Goal: Task Accomplishment & Management: Manage account settings

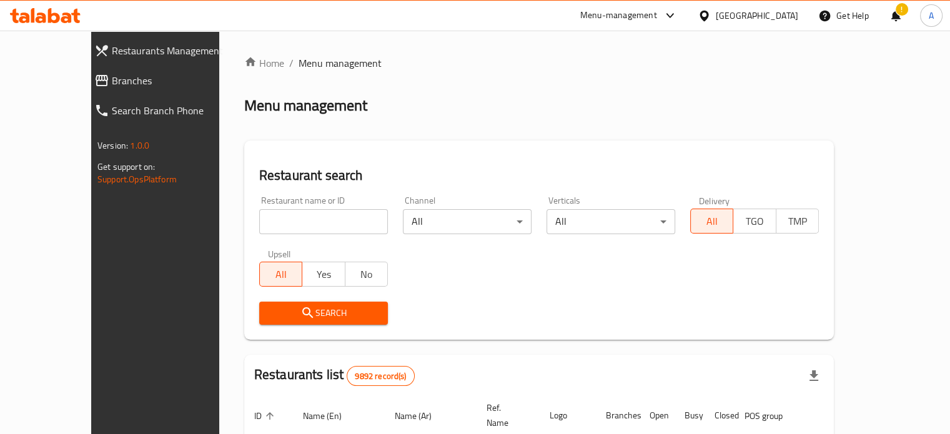
click at [318, 221] on input "search" at bounding box center [323, 221] width 129 height 25
click at [302, 317] on icon "submit" at bounding box center [307, 312] width 11 height 11
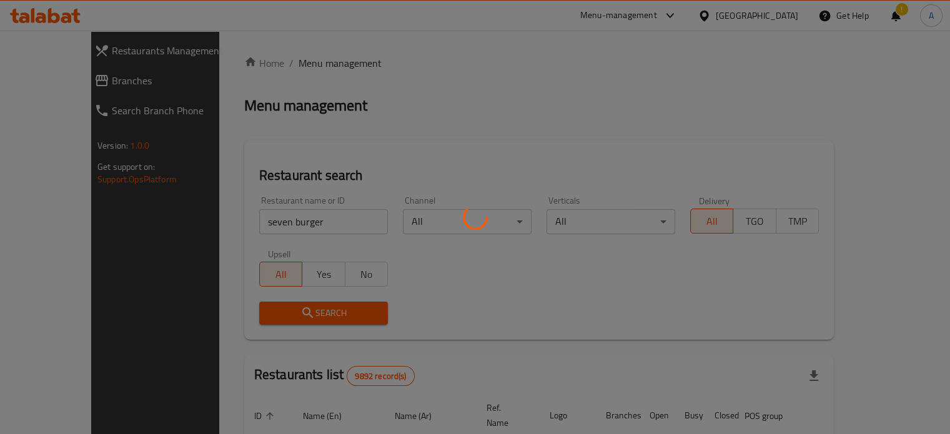
click at [270, 317] on div at bounding box center [475, 217] width 950 height 434
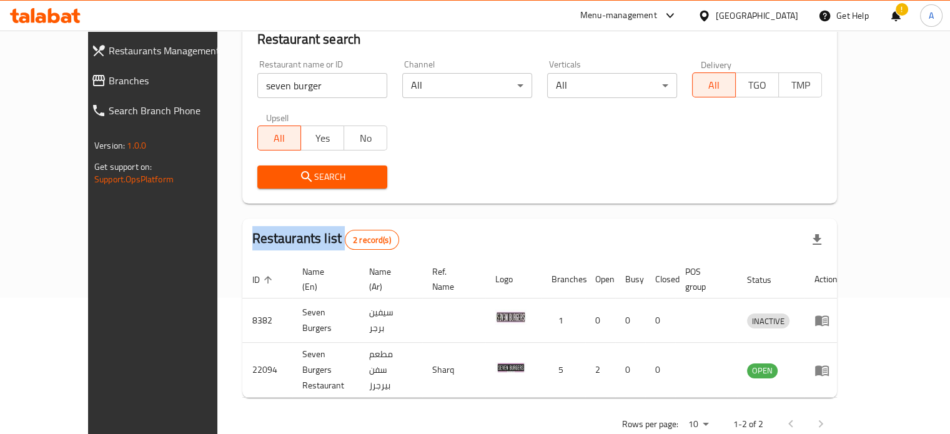
scroll to position [142, 0]
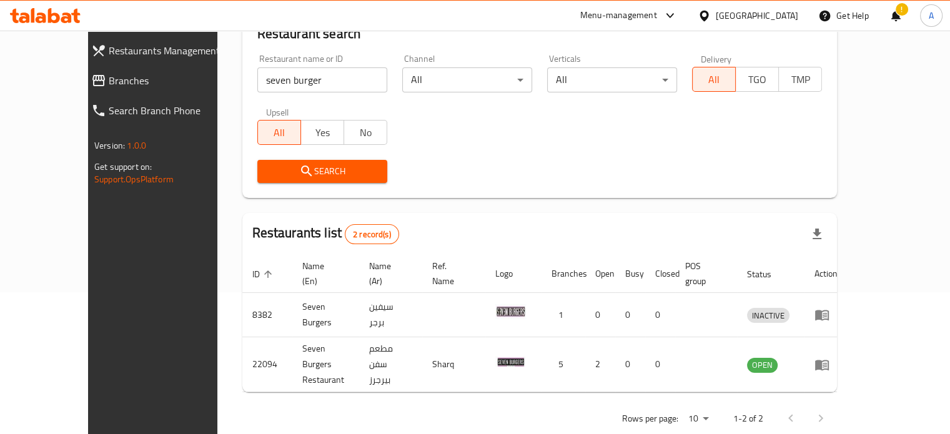
click at [292, 79] on input "seven burger" at bounding box center [322, 79] width 130 height 25
click at [291, 79] on input "seven burger" at bounding box center [322, 79] width 130 height 25
type input "94 grams"
click at [289, 174] on span "Search" at bounding box center [322, 172] width 110 height 16
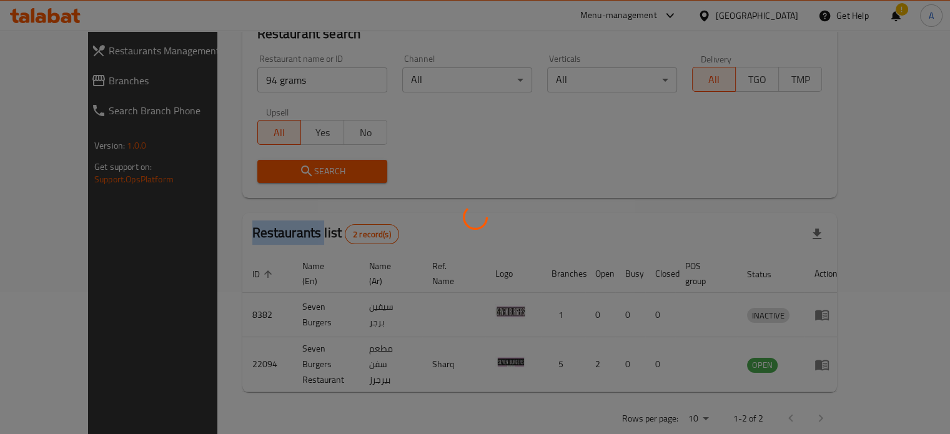
click at [289, 174] on div at bounding box center [475, 217] width 950 height 434
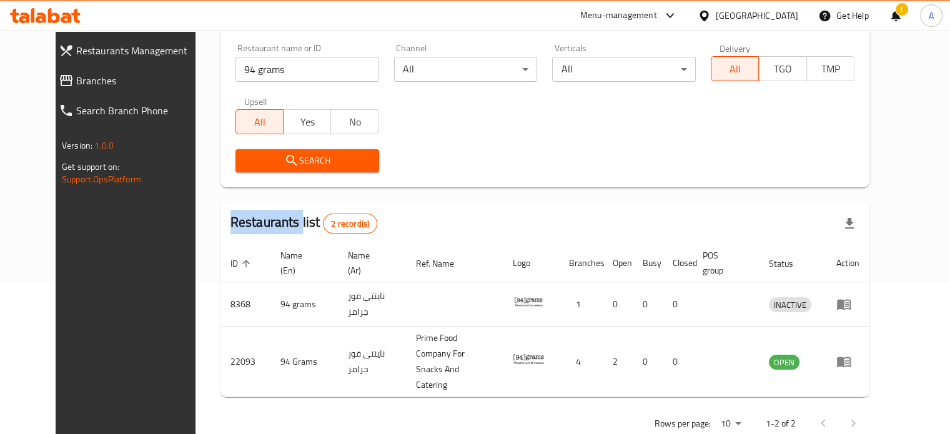
scroll to position [156, 0]
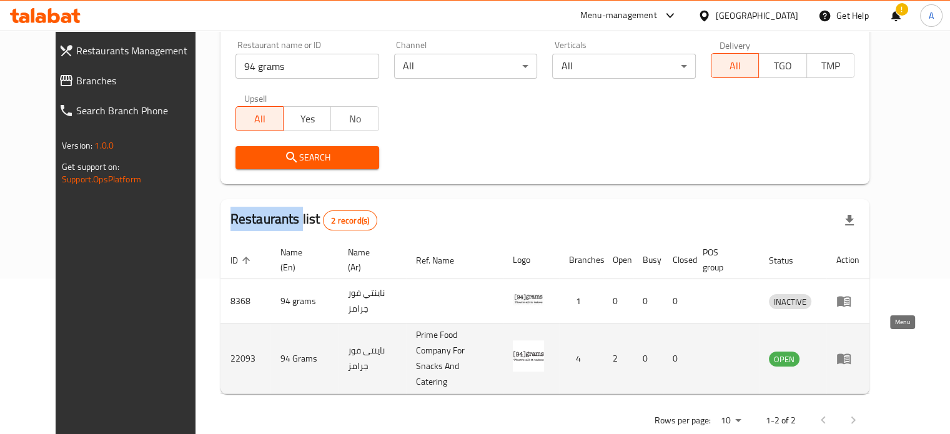
click at [852, 351] on icon "enhanced table" at bounding box center [844, 358] width 15 height 15
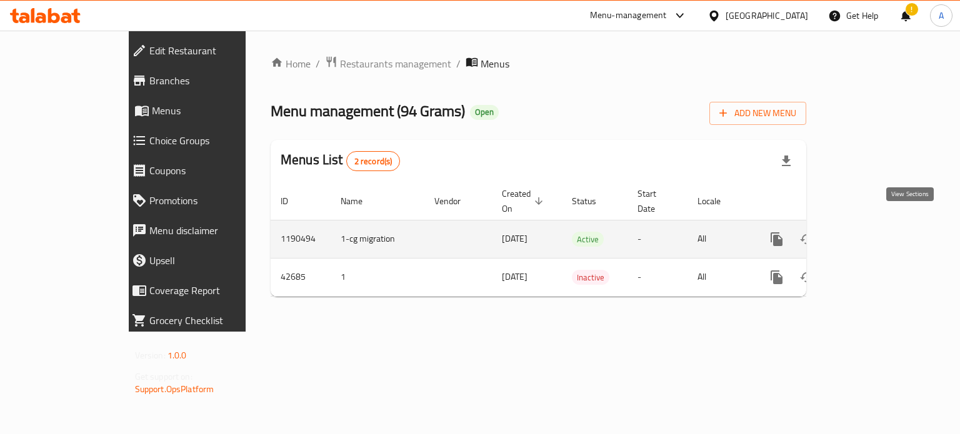
click at [872, 234] on icon "enhanced table" at bounding box center [866, 239] width 11 height 11
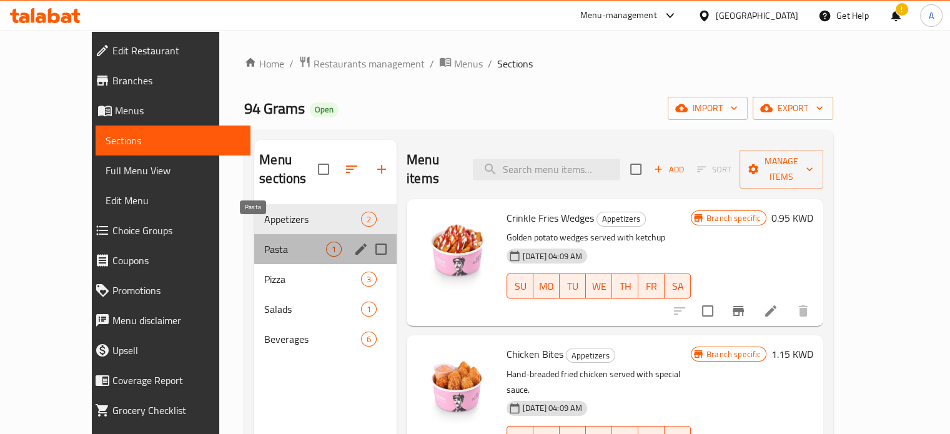
click at [264, 242] on span "Pasta" at bounding box center [295, 249] width 62 height 15
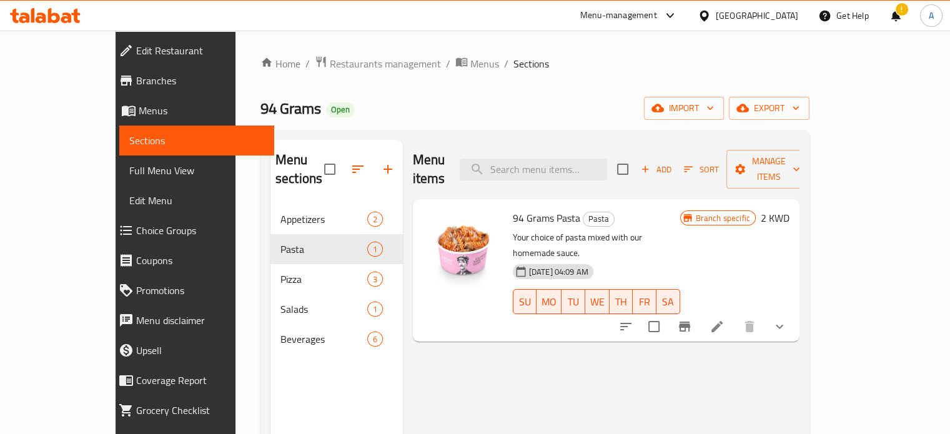
click at [50, 14] on icon at bounding box center [54, 15] width 12 height 15
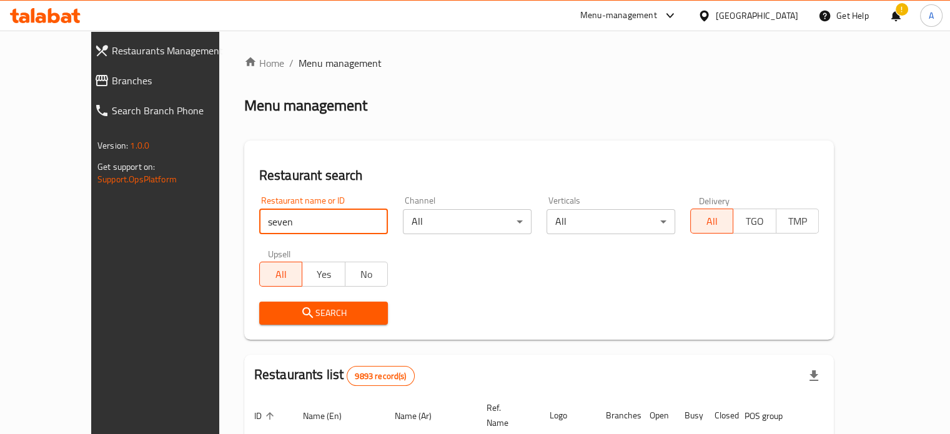
type input "seven burger"
click button "Search" at bounding box center [323, 313] width 129 height 23
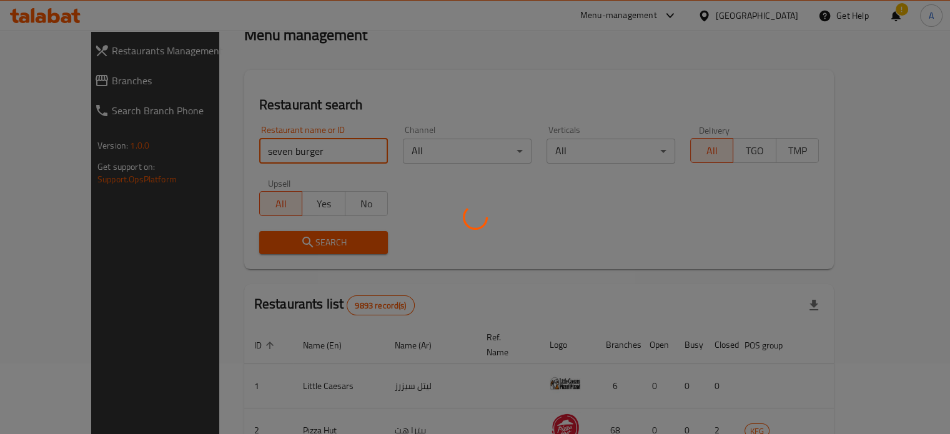
scroll to position [125, 0]
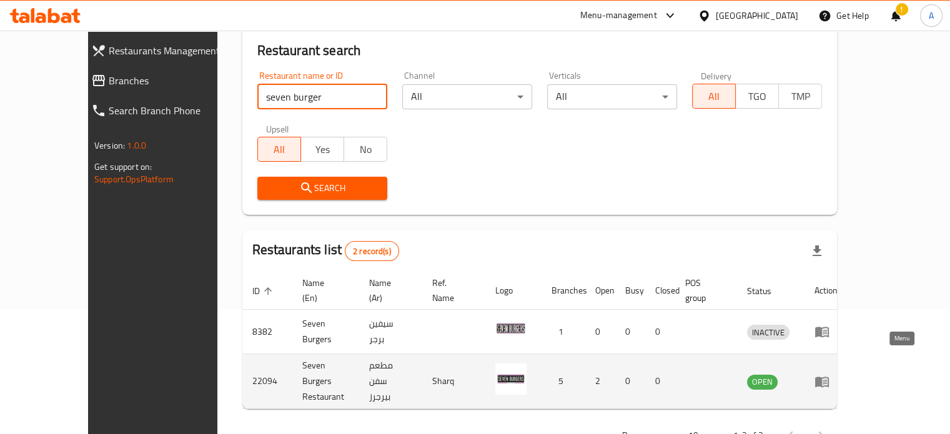
click at [827, 380] on icon "enhanced table" at bounding box center [825, 382] width 4 height 5
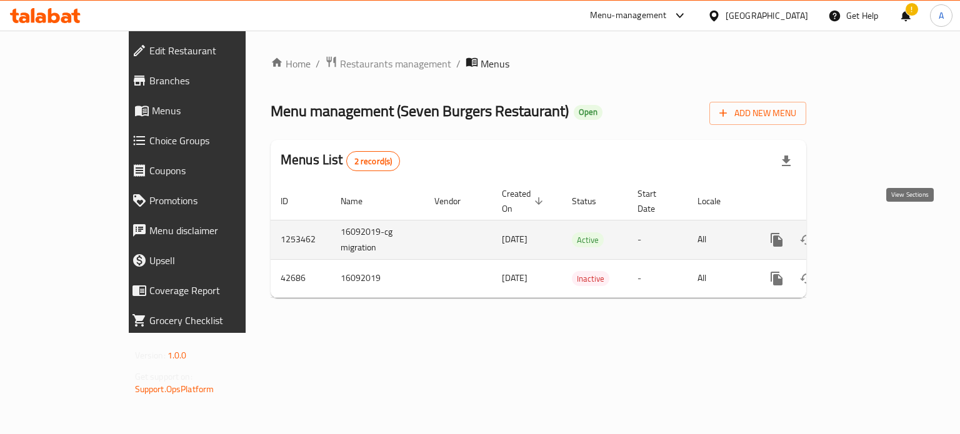
click at [872, 234] on icon "enhanced table" at bounding box center [866, 239] width 11 height 11
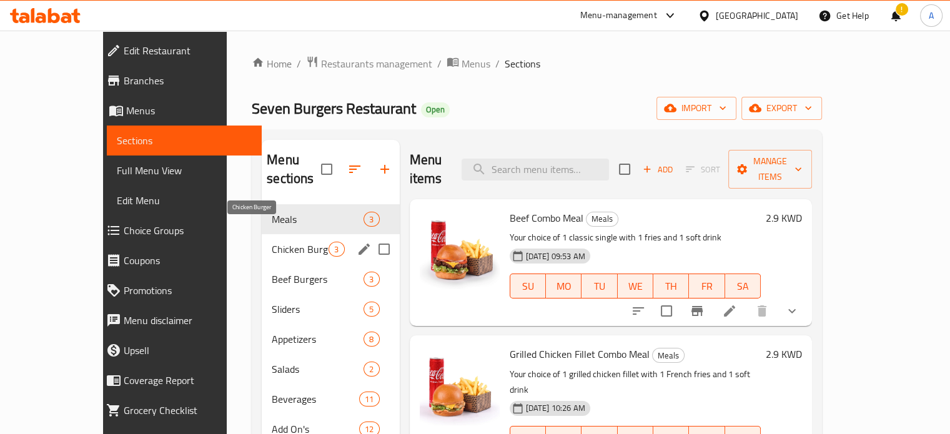
click at [272, 242] on span "Chicken Burger" at bounding box center [300, 249] width 57 height 15
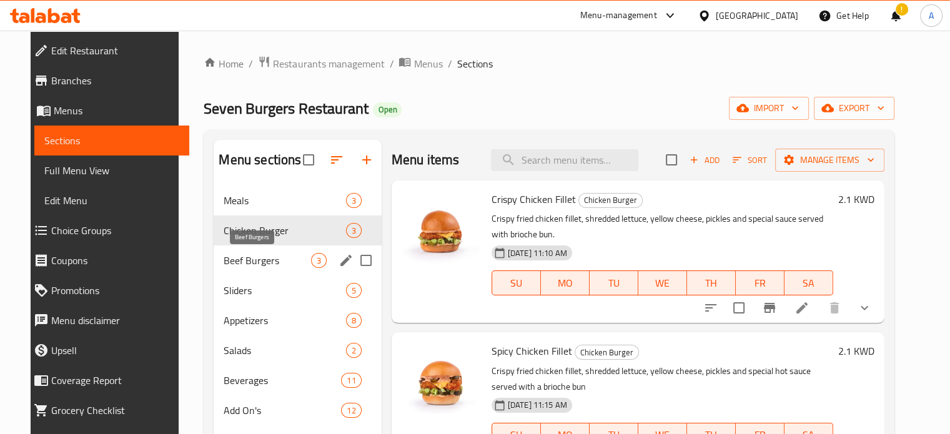
click at [242, 262] on span "Beef Burgers" at bounding box center [267, 260] width 87 height 15
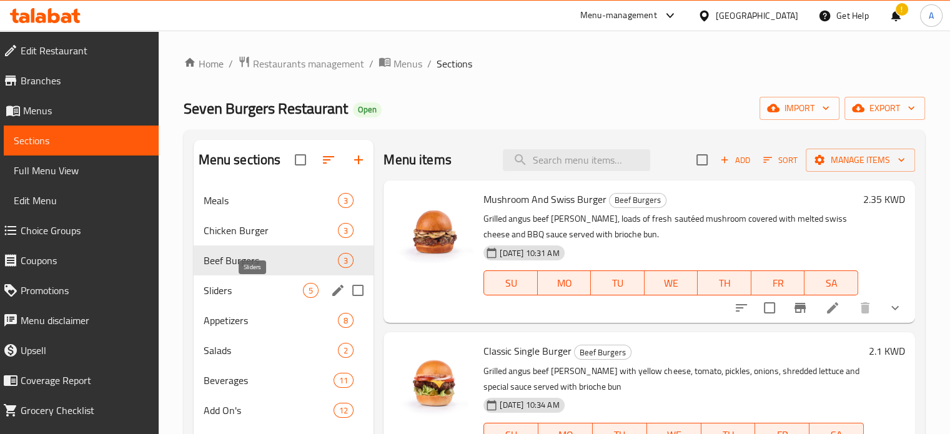
click at [243, 286] on span "Sliders" at bounding box center [254, 290] width 100 height 15
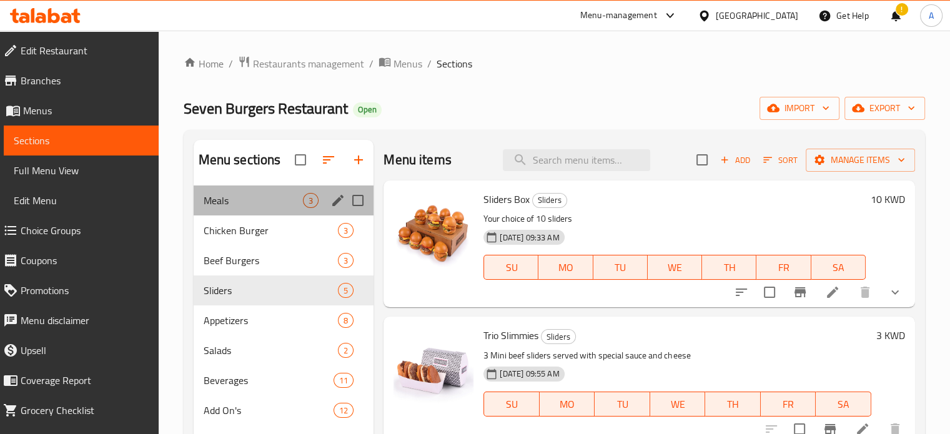
click at [251, 209] on div "Meals 3" at bounding box center [284, 201] width 181 height 30
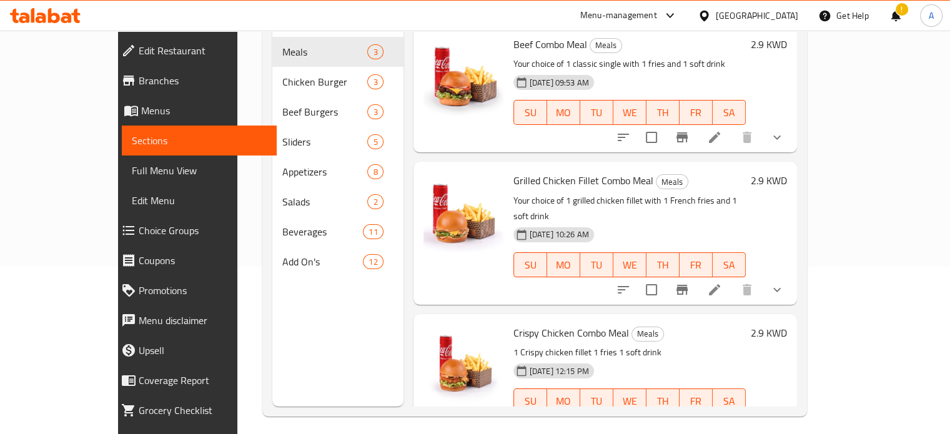
scroll to position [175, 0]
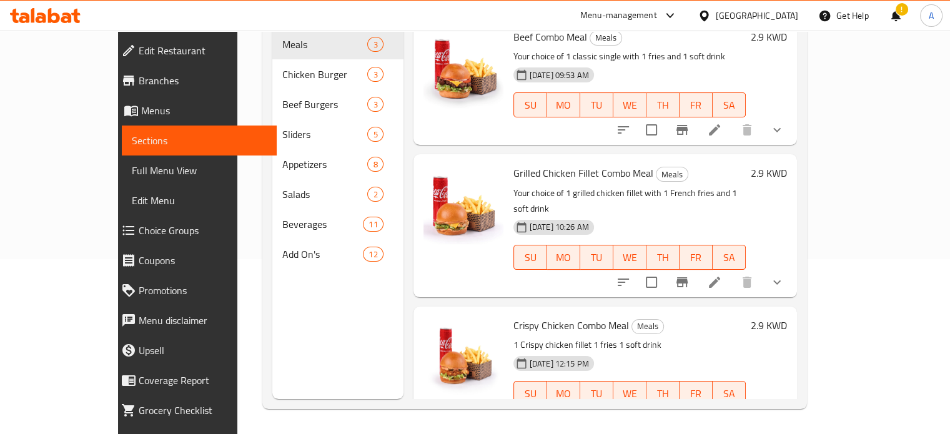
click at [629, 279] on icon "sort-choices" at bounding box center [623, 282] width 11 height 7
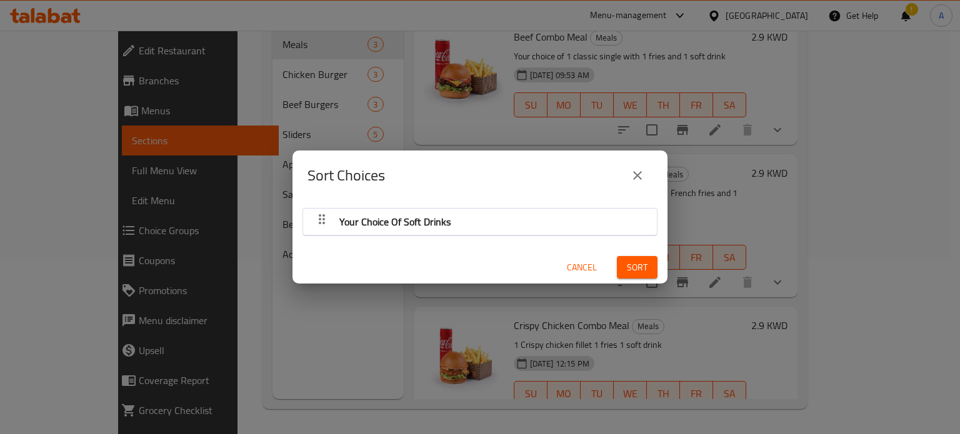
click at [635, 171] on icon "close" at bounding box center [637, 175] width 15 height 15
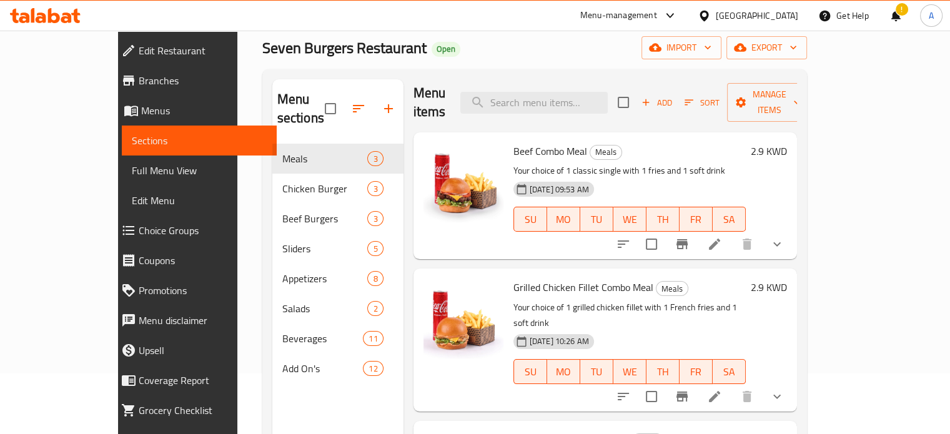
scroll to position [50, 0]
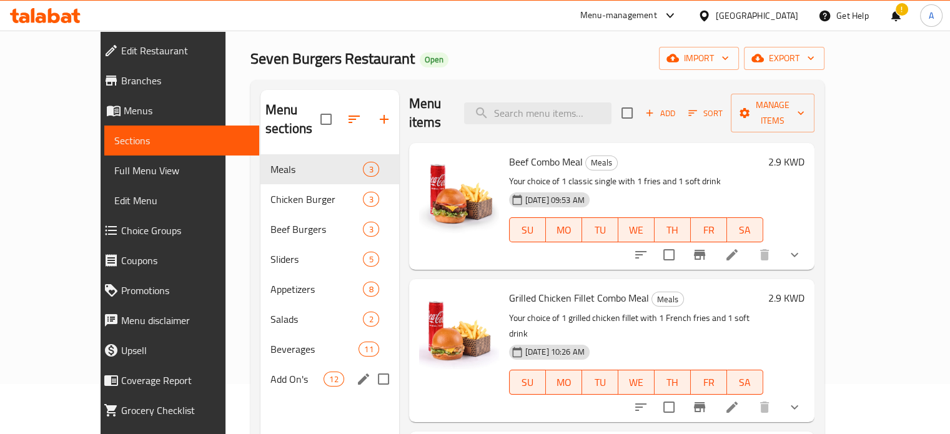
click at [271, 342] on span "Beverages" at bounding box center [315, 349] width 88 height 15
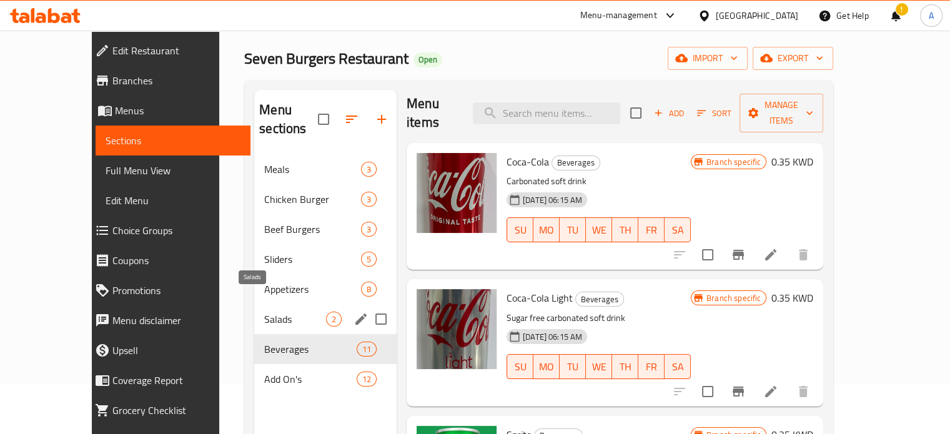
click at [264, 312] on span "Salads" at bounding box center [295, 319] width 62 height 15
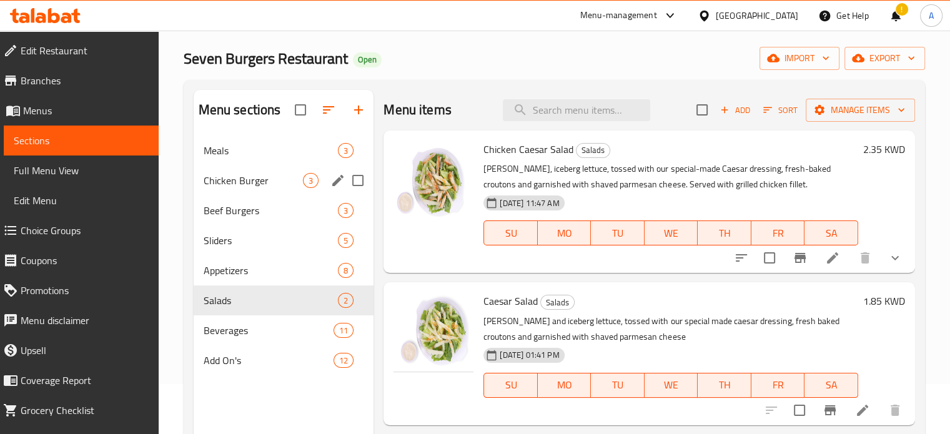
click at [229, 192] on div "Chicken Burger 3" at bounding box center [284, 181] width 181 height 30
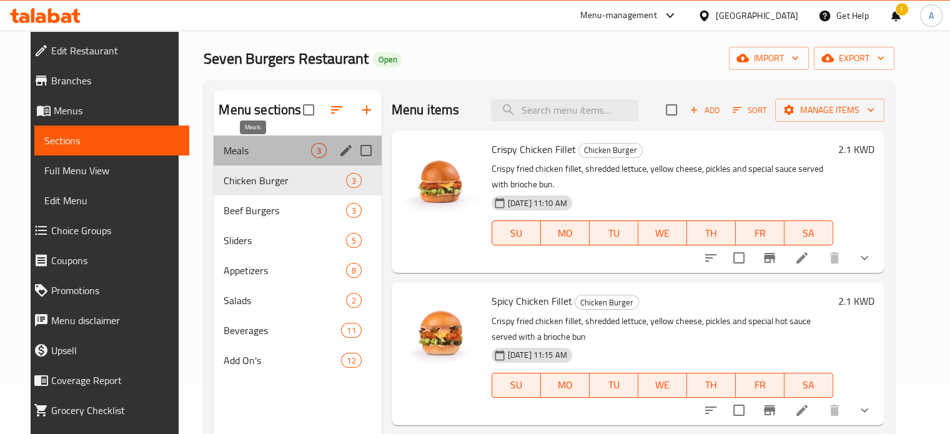
click at [232, 156] on span "Meals" at bounding box center [267, 150] width 87 height 15
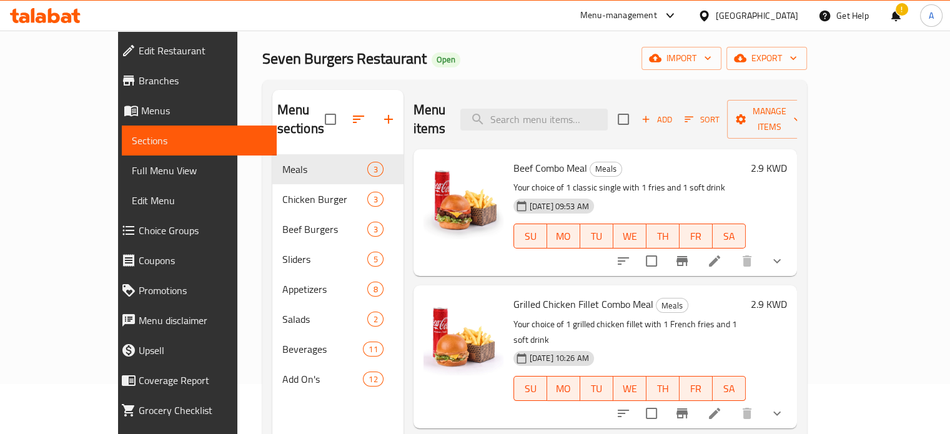
click at [48, 11] on icon at bounding box center [54, 15] width 12 height 15
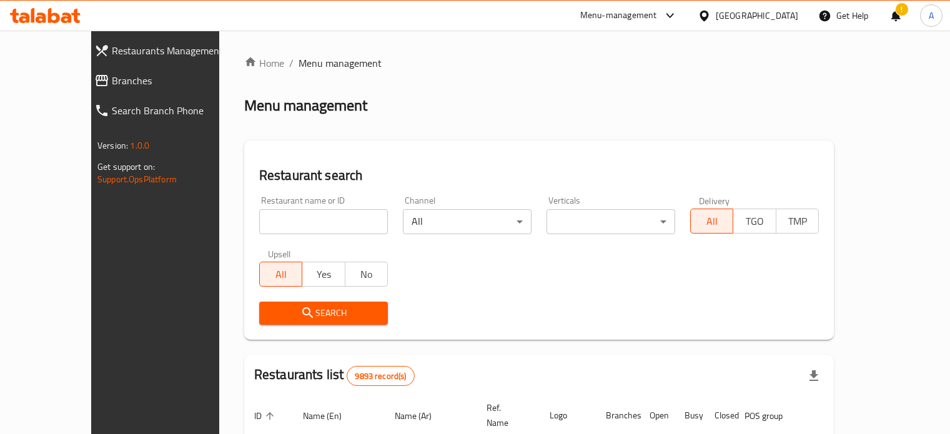
scroll to position [50, 0]
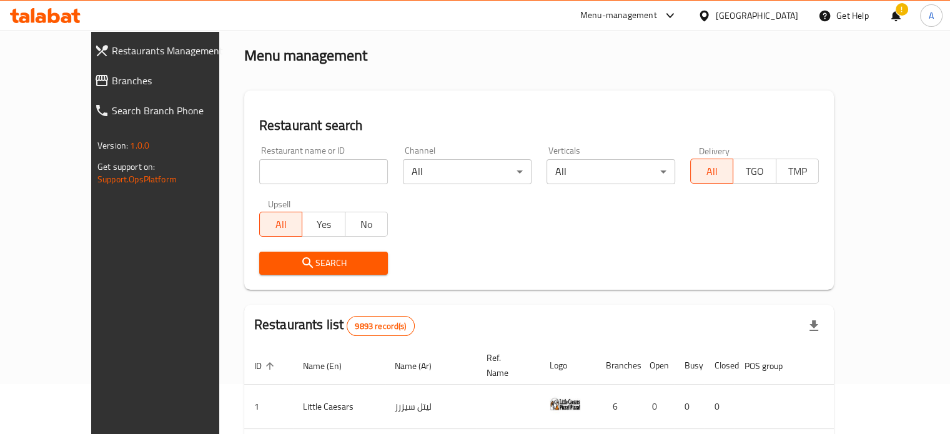
click at [272, 161] on input "search" at bounding box center [323, 171] width 129 height 25
click at [264, 169] on input "search" at bounding box center [323, 171] width 129 height 25
paste input "688220"
type input "688220"
click at [278, 267] on span "Search" at bounding box center [323, 264] width 109 height 16
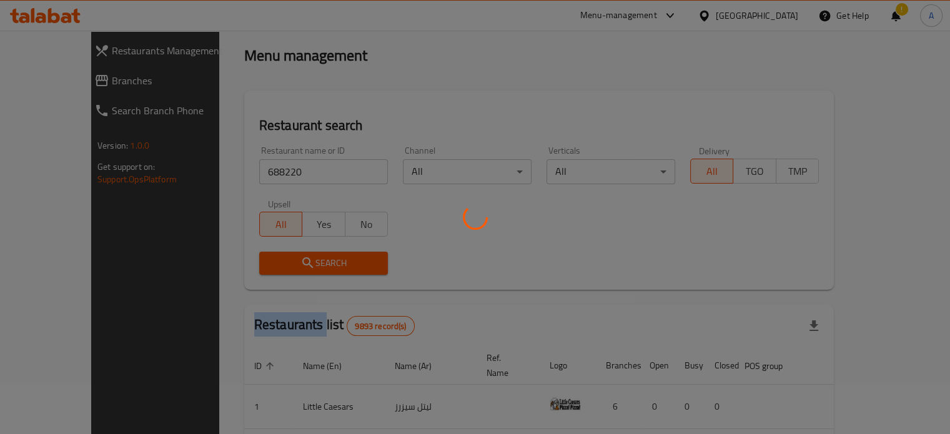
click at [278, 267] on div at bounding box center [475, 217] width 950 height 434
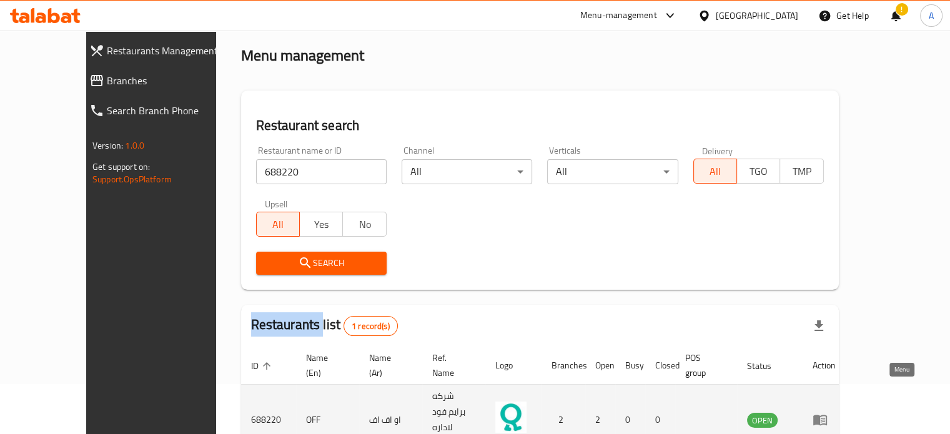
click at [827, 416] on icon "enhanced table" at bounding box center [821, 421] width 14 height 11
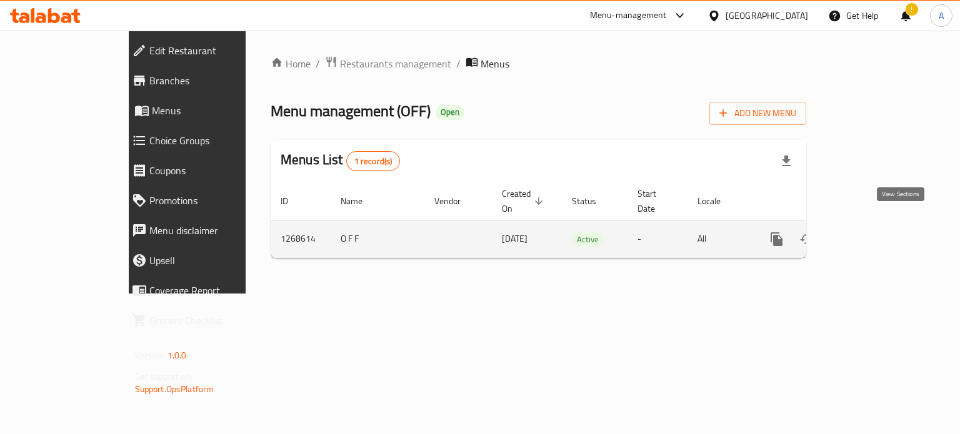
click at [872, 234] on icon "enhanced table" at bounding box center [866, 239] width 11 height 11
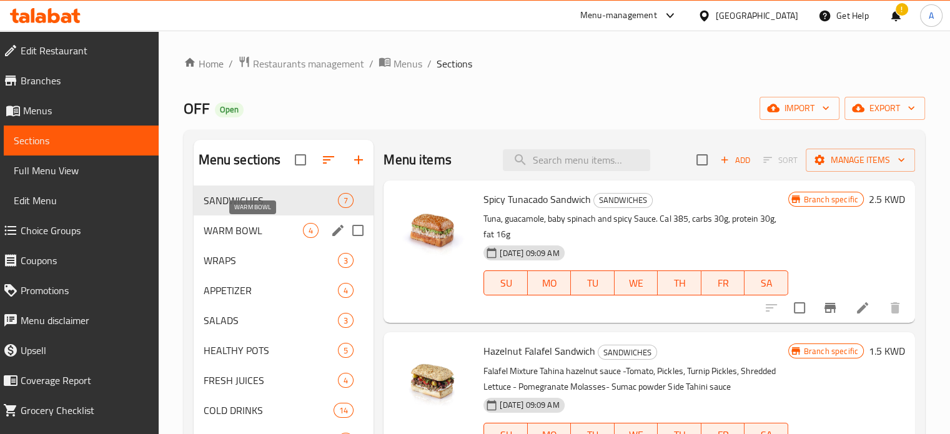
click at [240, 231] on span "WARM BOWL" at bounding box center [254, 230] width 100 height 15
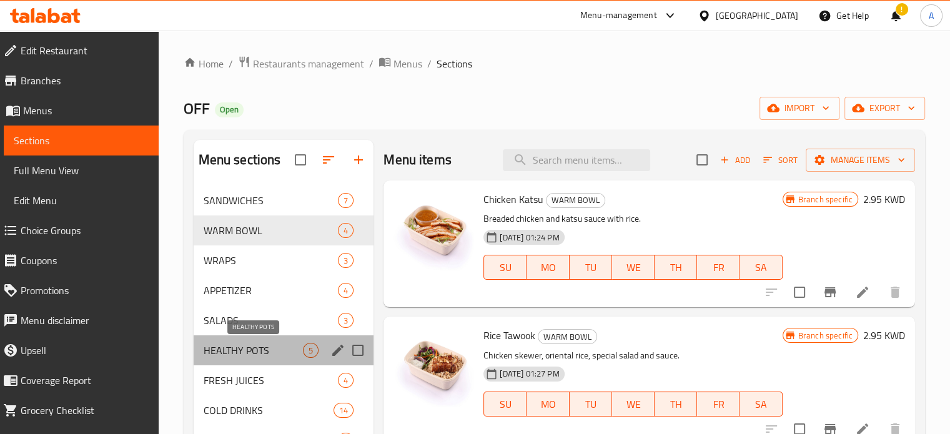
click at [262, 344] on span "HEALTHY POTS" at bounding box center [254, 350] width 100 height 15
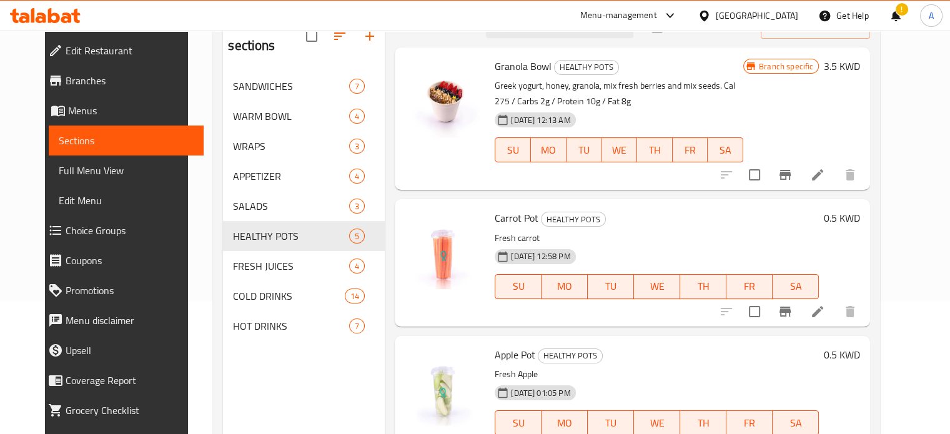
scroll to position [175, 0]
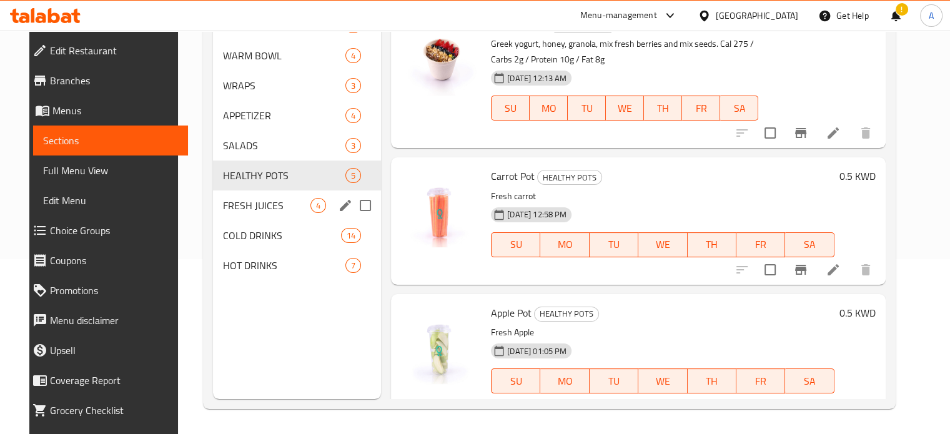
click at [237, 206] on span "FRESH JUICES" at bounding box center [266, 205] width 87 height 15
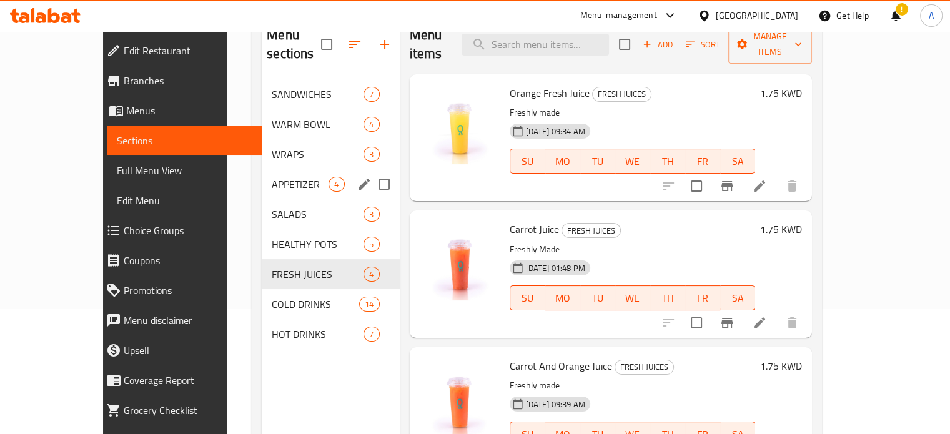
scroll to position [50, 0]
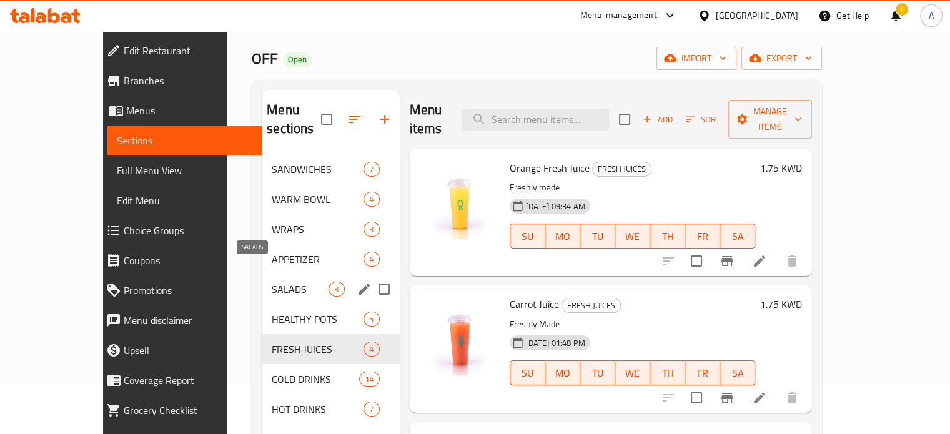
click at [272, 282] on span "SALADS" at bounding box center [300, 289] width 57 height 15
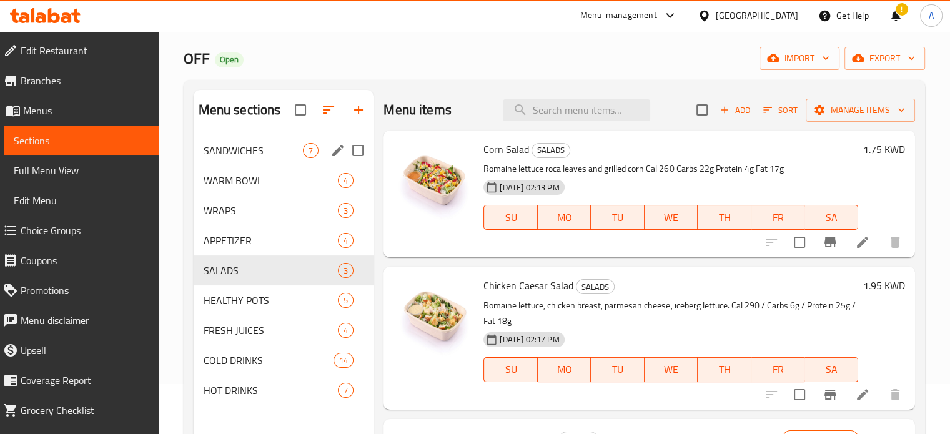
click at [241, 137] on div "SANDWICHES 7" at bounding box center [284, 151] width 181 height 30
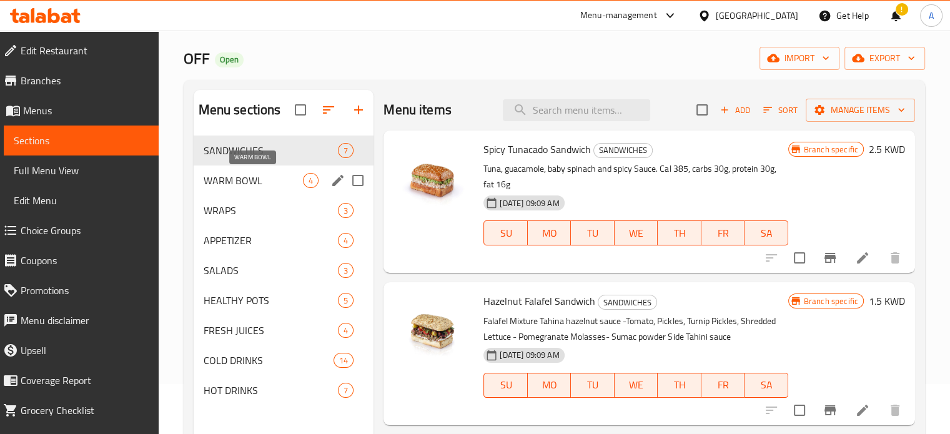
click at [249, 182] on span "WARM BOWL" at bounding box center [254, 180] width 100 height 15
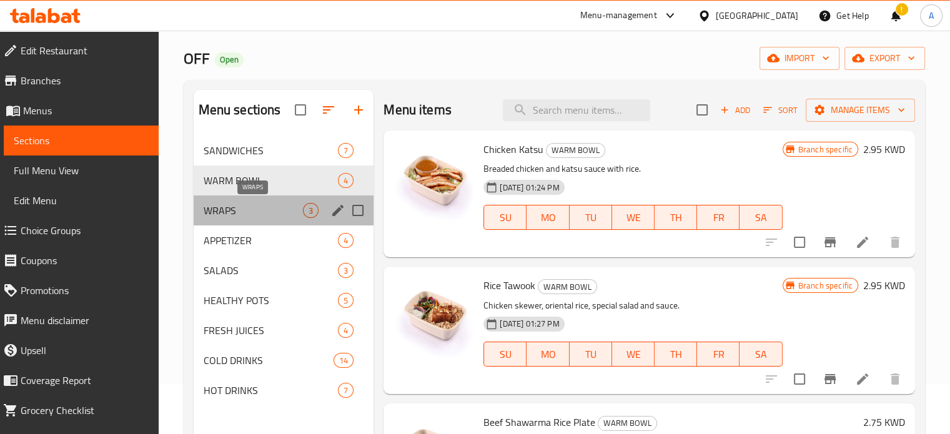
click at [249, 210] on span "WRAPS" at bounding box center [254, 210] width 100 height 15
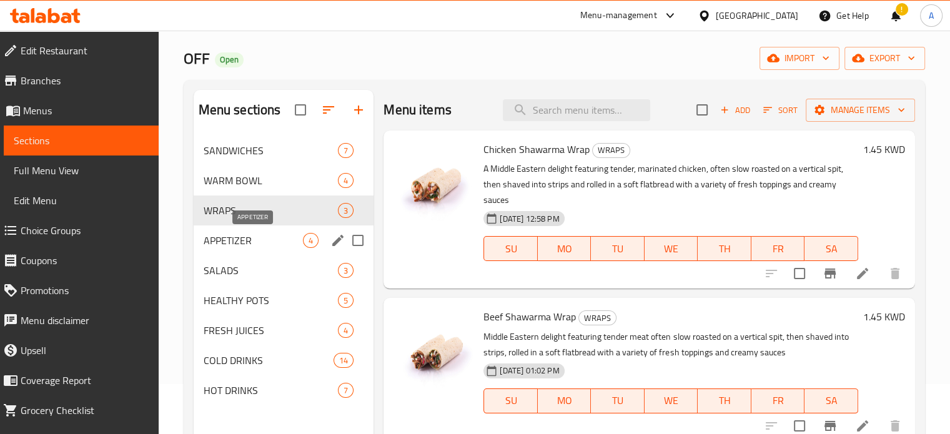
click at [241, 240] on span "APPETIZER" at bounding box center [254, 240] width 100 height 15
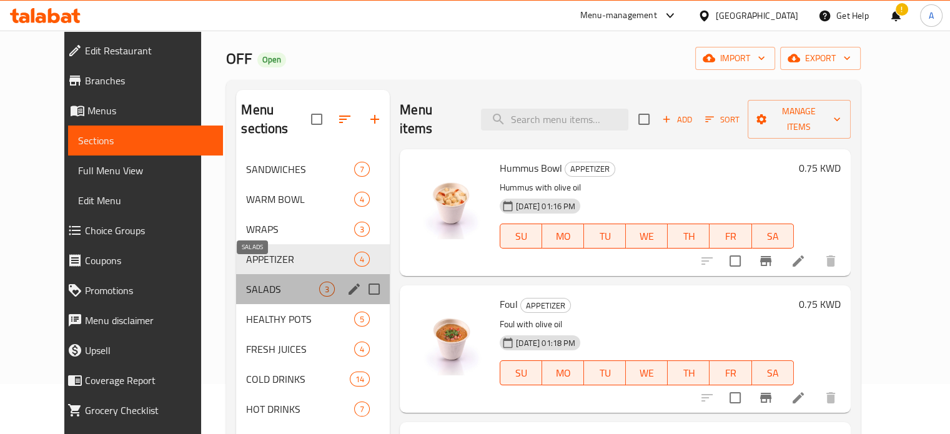
click at [246, 282] on span "SALADS" at bounding box center [282, 289] width 73 height 15
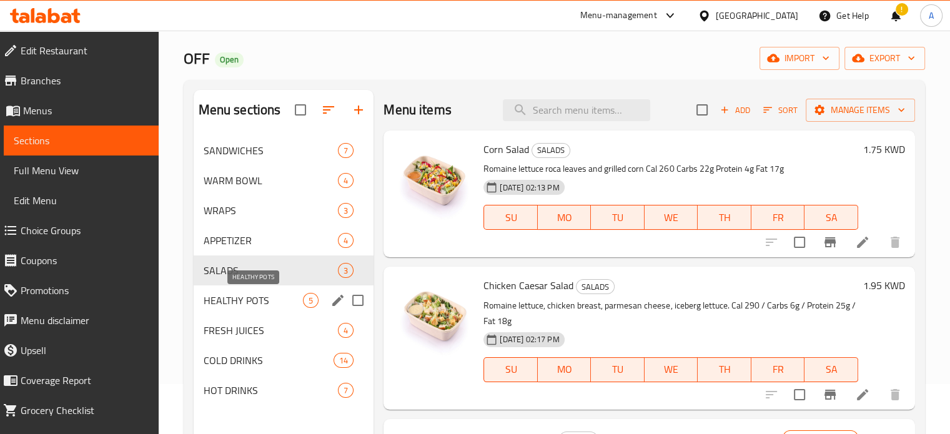
click at [242, 304] on span "HEALTHY POTS" at bounding box center [254, 300] width 100 height 15
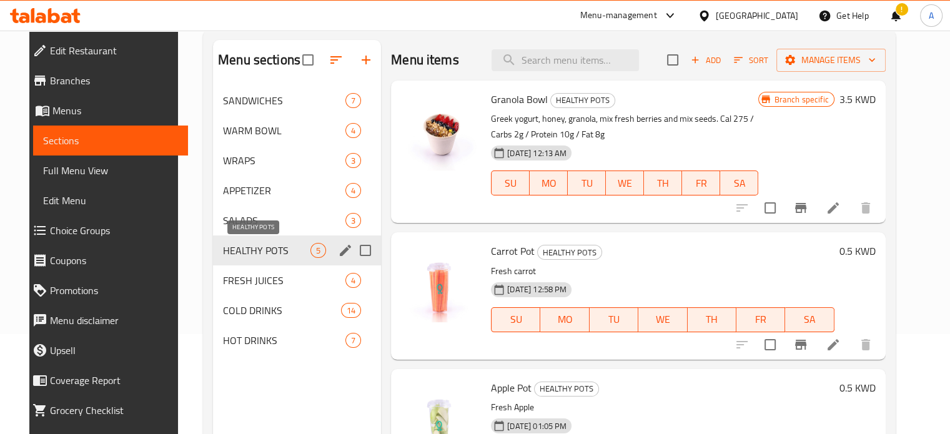
scroll to position [175, 0]
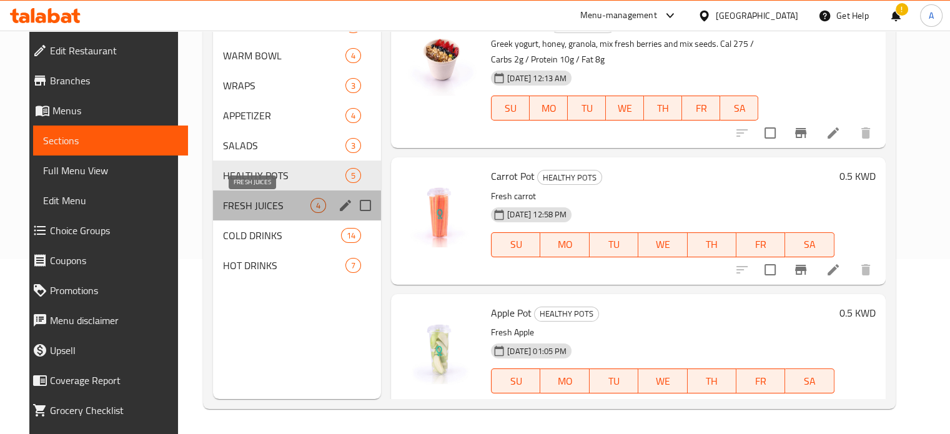
click at [223, 202] on span "FRESH JUICES" at bounding box center [266, 205] width 87 height 15
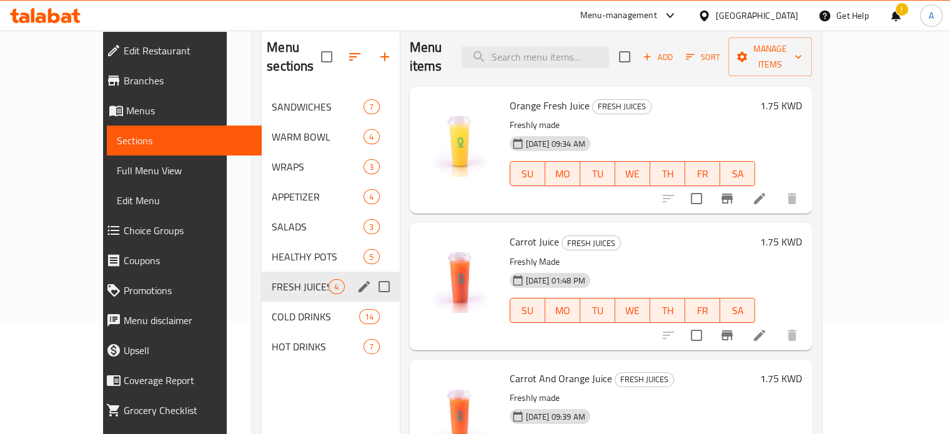
scroll to position [175, 0]
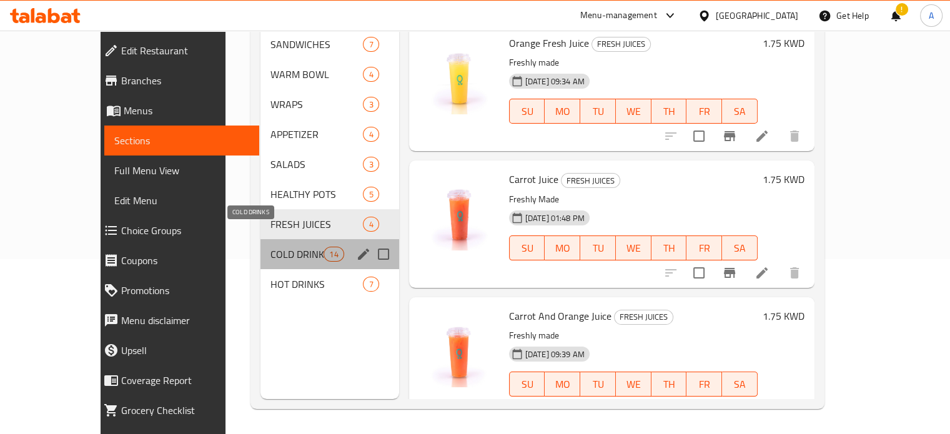
click at [271, 247] on span "COLD DRINKS" at bounding box center [297, 254] width 53 height 15
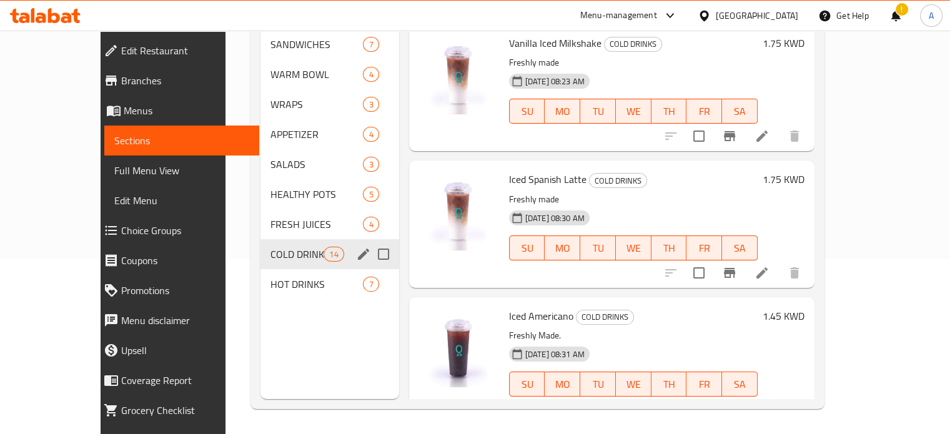
scroll to position [112, 0]
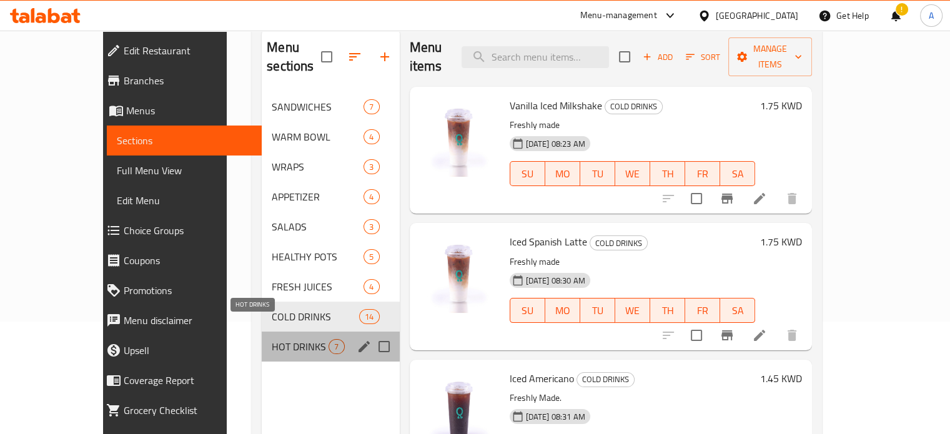
click at [272, 339] on span "HOT DRINKS" at bounding box center [300, 346] width 57 height 15
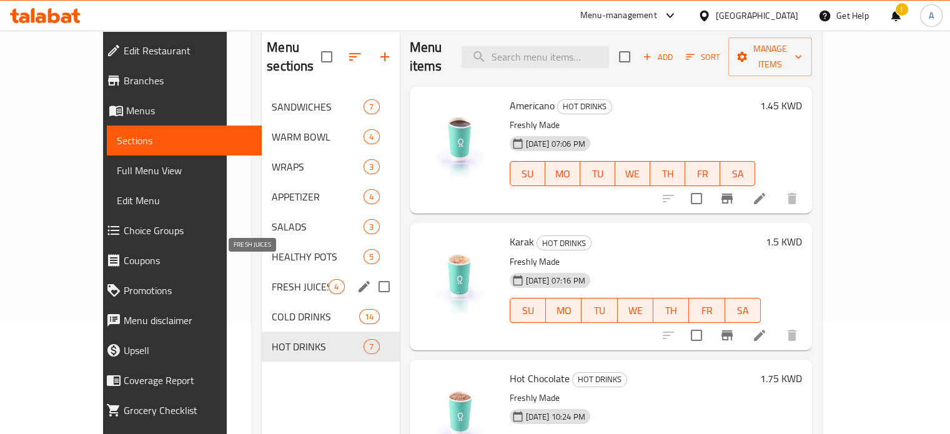
click at [272, 279] on span "FRESH JUICES" at bounding box center [300, 286] width 57 height 15
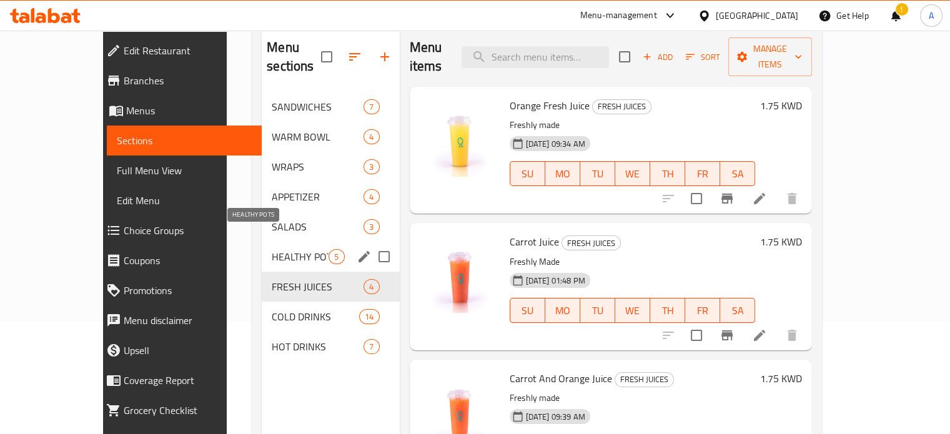
click at [272, 249] on span "HEALTHY POTS" at bounding box center [300, 256] width 57 height 15
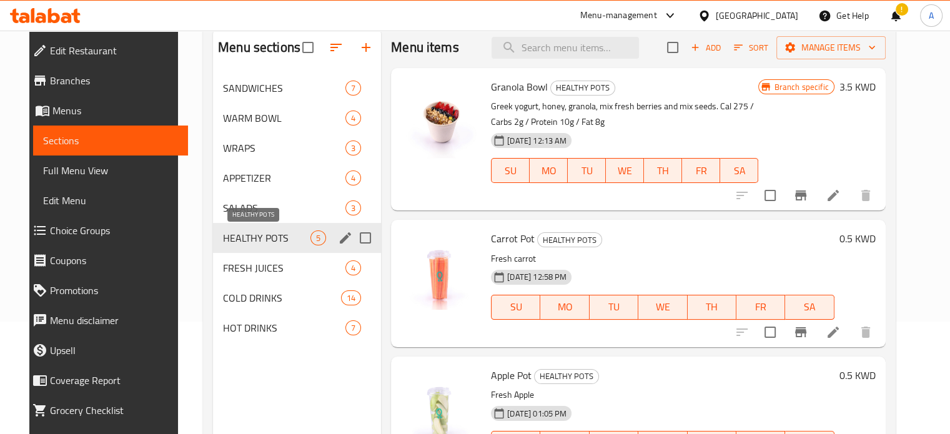
scroll to position [175, 0]
